Goal: Task Accomplishment & Management: Manage account settings

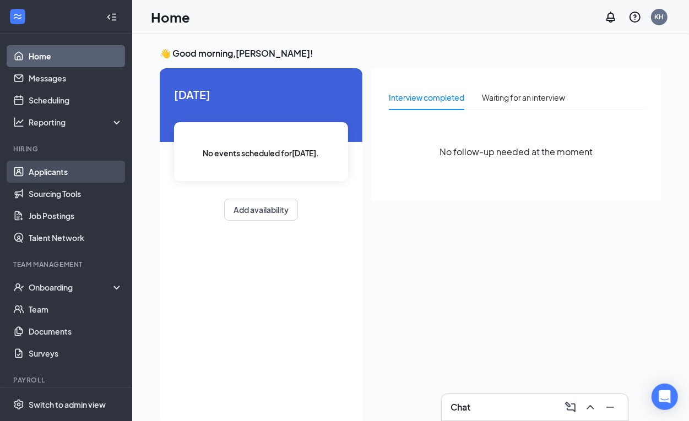
click at [43, 176] on link "Applicants" at bounding box center [76, 172] width 94 height 22
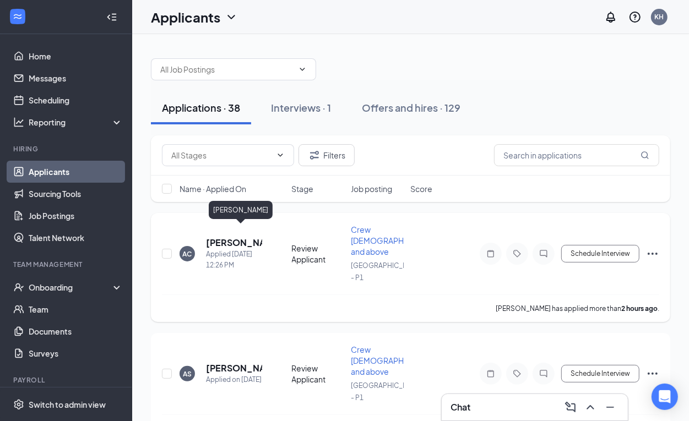
click at [247, 237] on h5 "[PERSON_NAME]" at bounding box center [234, 243] width 56 height 12
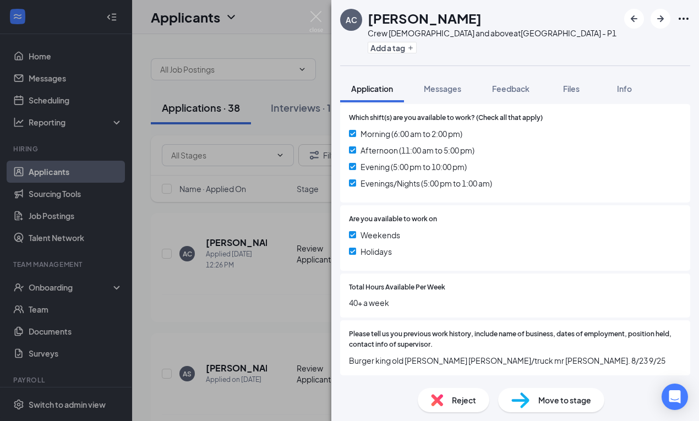
scroll to position [416, 0]
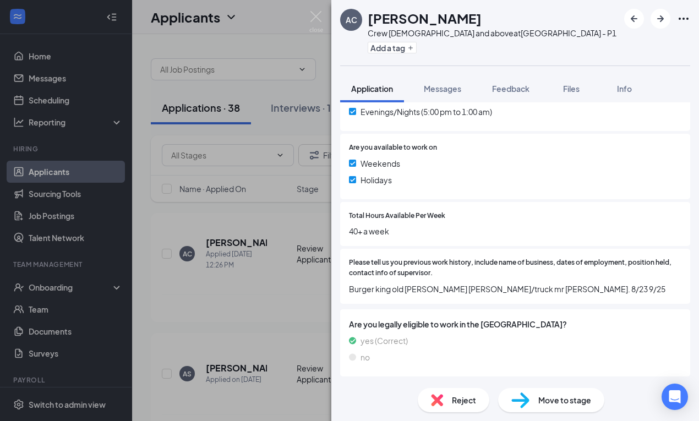
click at [559, 401] on span "Move to stage" at bounding box center [564, 400] width 53 height 12
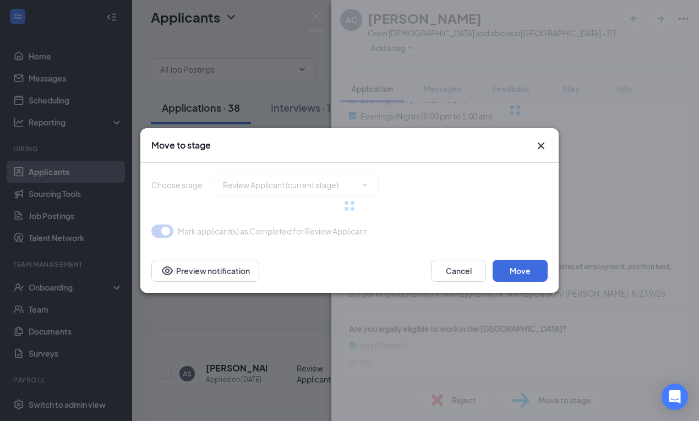
type input "Onsite Interview (next stage)"
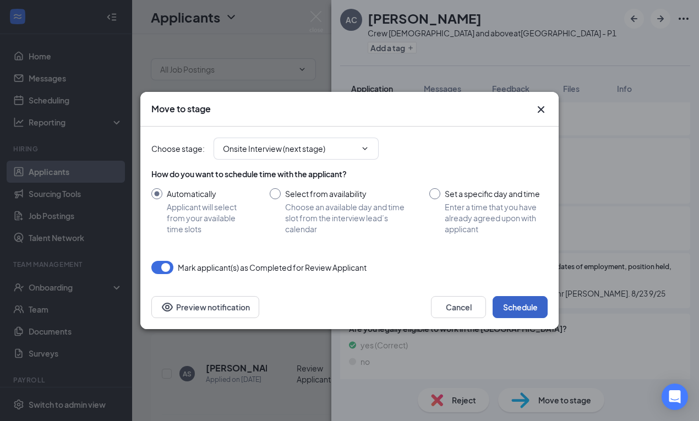
click at [504, 303] on button "Schedule" at bounding box center [520, 307] width 55 height 22
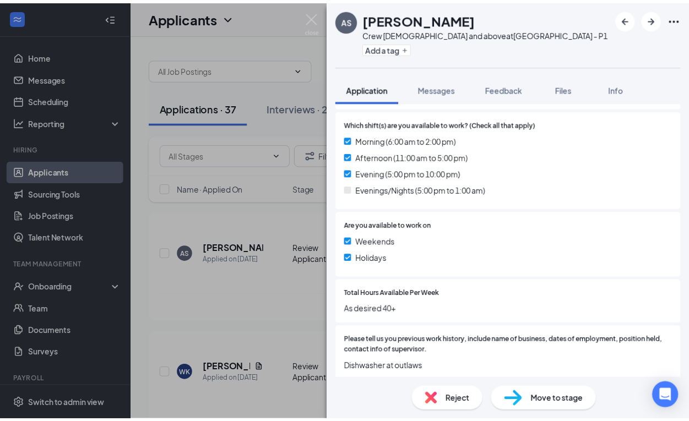
scroll to position [109, 0]
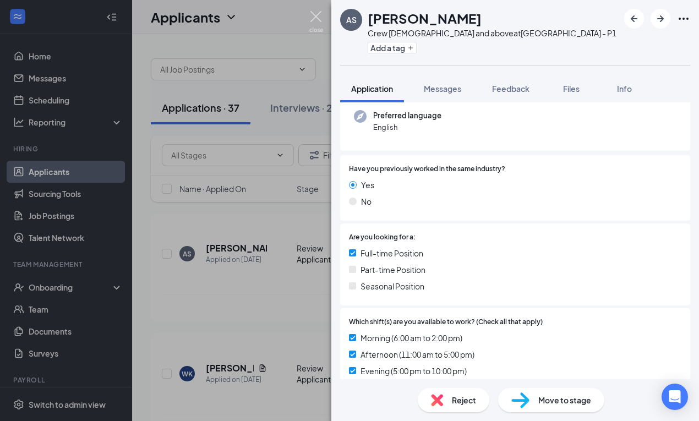
click at [322, 20] on img at bounding box center [316, 21] width 14 height 21
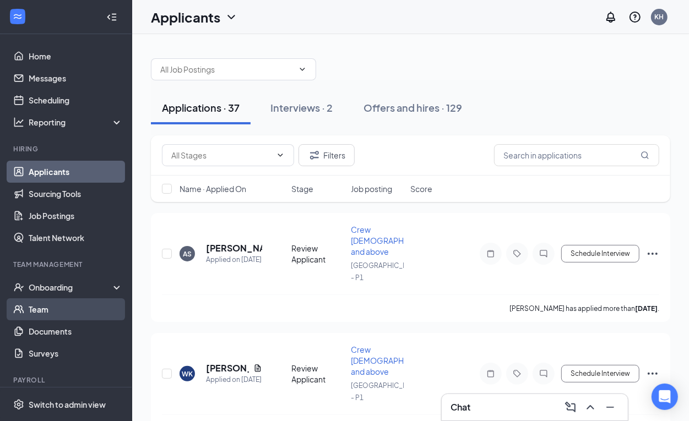
click at [62, 302] on link "Team" at bounding box center [76, 309] width 94 height 22
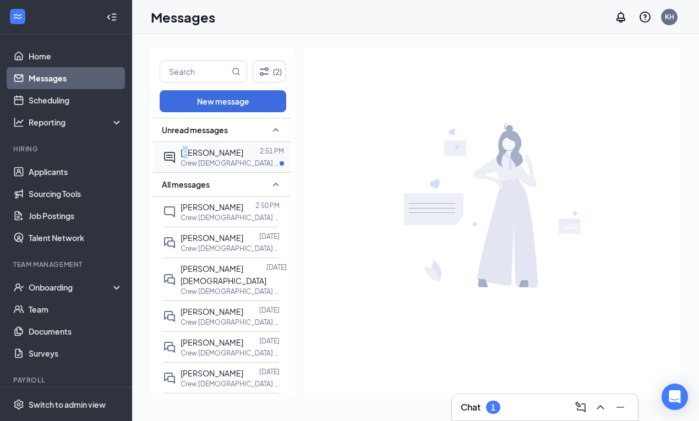
click at [190, 157] on span "[PERSON_NAME]" at bounding box center [212, 153] width 63 height 10
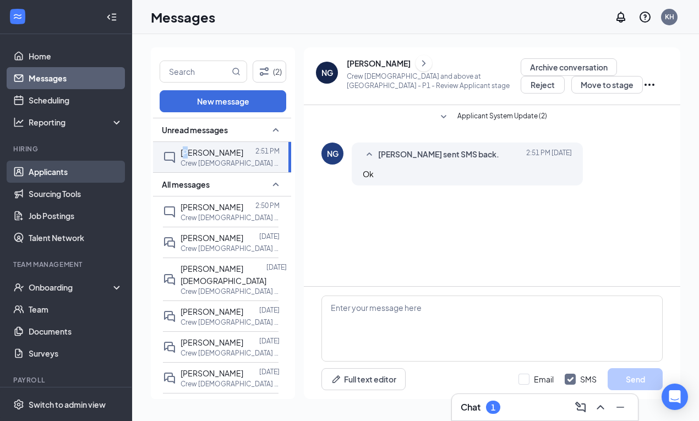
click at [64, 171] on link "Applicants" at bounding box center [76, 172] width 94 height 22
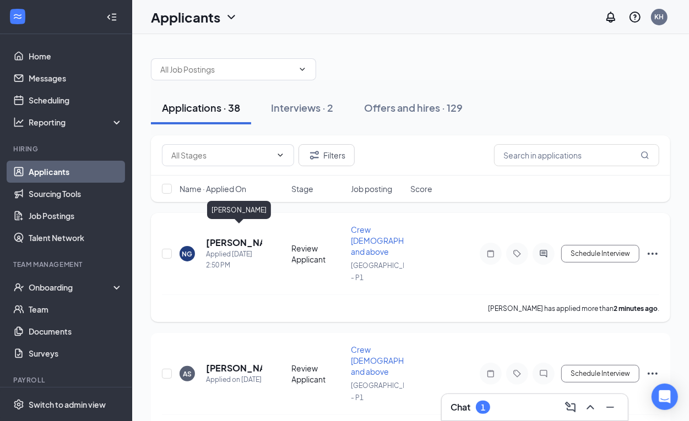
click at [216, 237] on h5 "[PERSON_NAME]" at bounding box center [234, 243] width 56 height 12
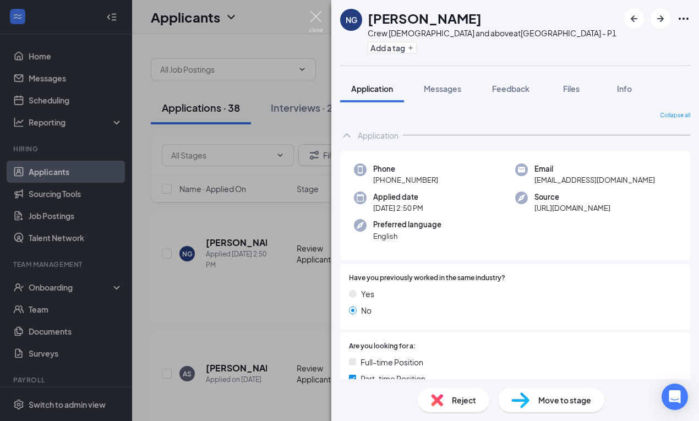
click at [315, 19] on img at bounding box center [316, 21] width 14 height 21
